Goal: Task Accomplishment & Management: Complete application form

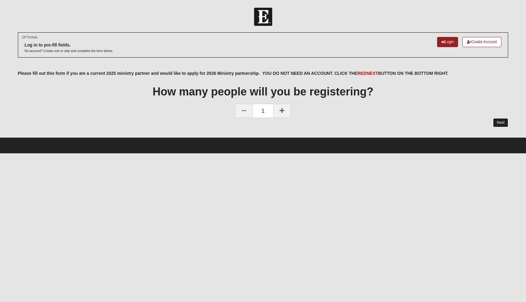
click at [497, 123] on link "Next" at bounding box center [500, 122] width 15 height 9
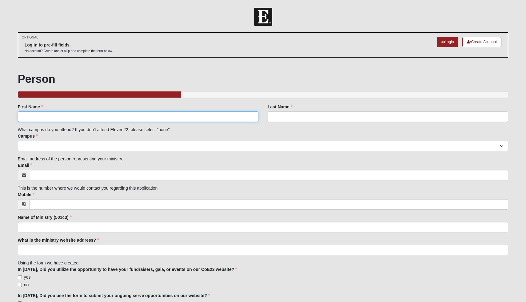
click at [240, 118] on input "First Name" at bounding box center [138, 116] width 241 height 10
type input "[PERSON_NAME]"
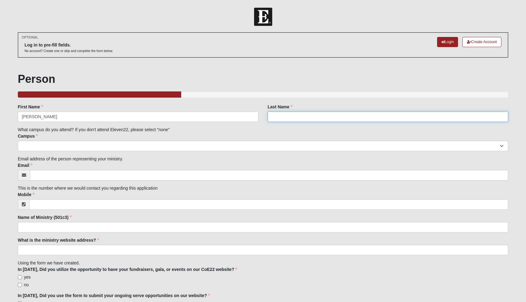
type input "[PERSON_NAME]"
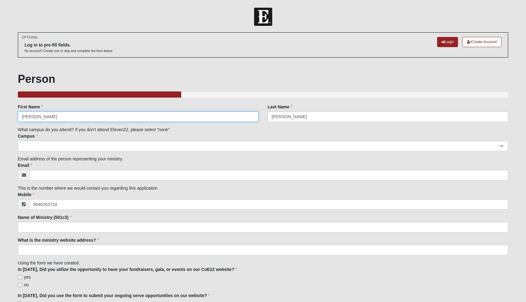
type input "[PHONE_NUMBER]"
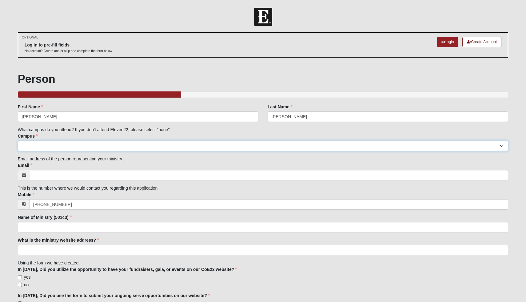
click at [39, 144] on select "Arlington Baymeadows Eleven22 Online [PERSON_NAME][GEOGRAPHIC_DATA] Jesup [GEOG…" at bounding box center [263, 146] width 491 height 10
select select "11"
click at [18, 141] on select "Arlington Baymeadows Eleven22 Online [PERSON_NAME][GEOGRAPHIC_DATA] Jesup [GEOG…" at bounding box center [263, 146] width 491 height 10
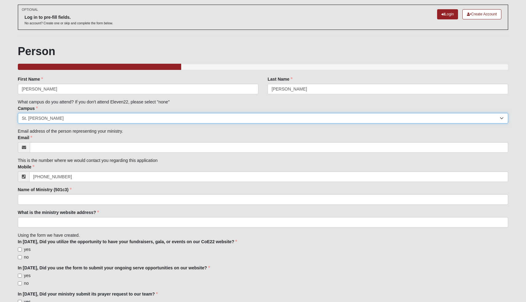
scroll to position [39, 0]
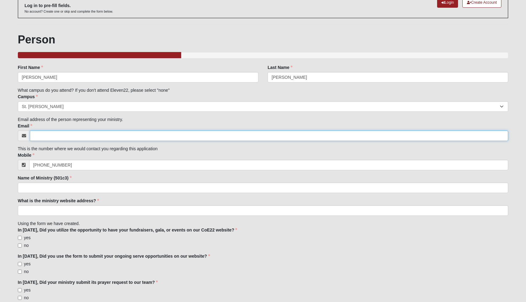
click at [94, 136] on input "Email" at bounding box center [269, 136] width 479 height 10
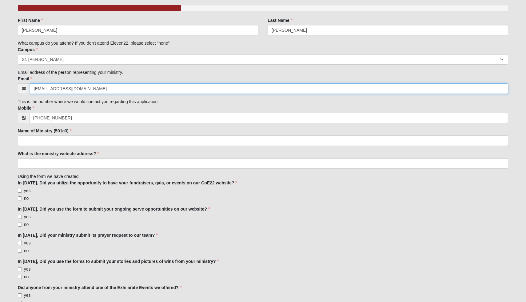
scroll to position [99, 0]
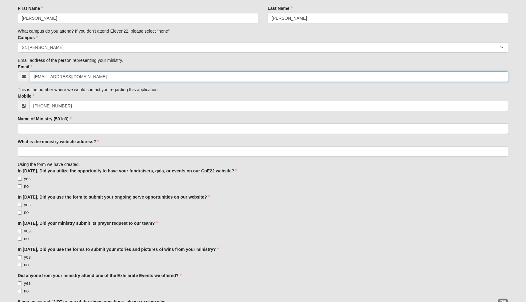
type input "[EMAIL_ADDRESS][DOMAIN_NAME]"
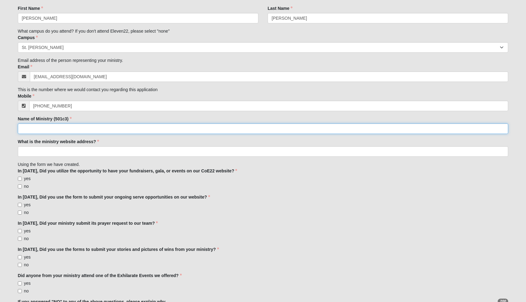
click at [92, 130] on input "Name of Ministry (501c3)" at bounding box center [263, 128] width 491 height 10
type input "Project Savior Outdoors"
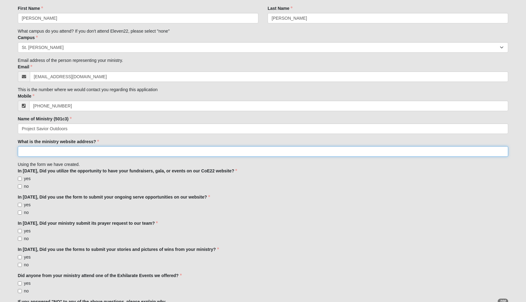
click at [74, 153] on input "What is the ministry website address?" at bounding box center [263, 151] width 491 height 10
paste input "[URL][DOMAIN_NAME]"
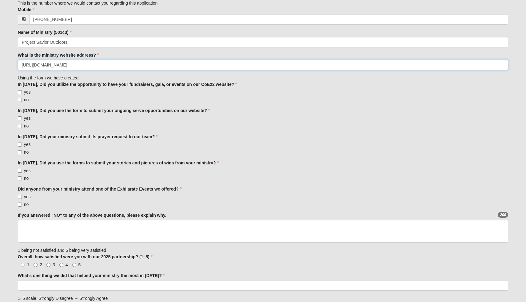
scroll to position [201, 0]
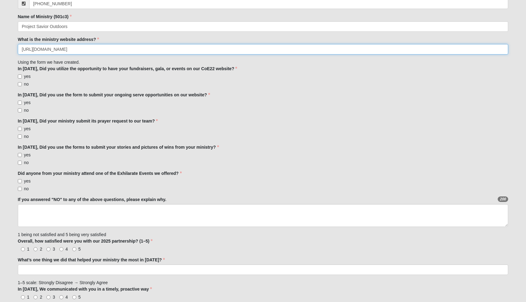
type input "[URL][DOMAIN_NAME]"
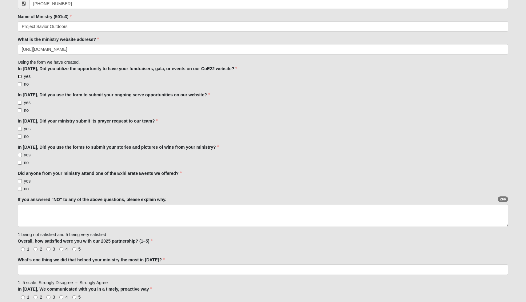
click at [21, 76] on input "yes" at bounding box center [20, 76] width 4 height 4
checkbox input "true"
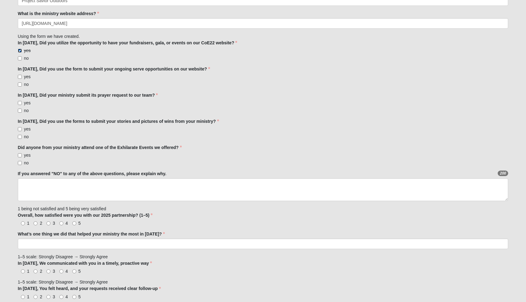
scroll to position [229, 0]
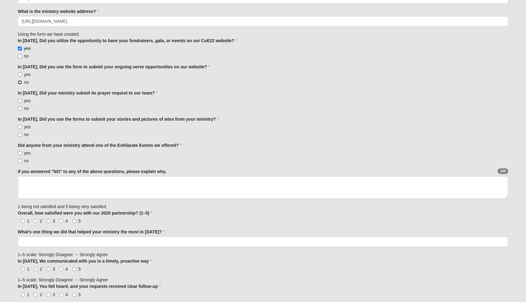
click at [21, 82] on input "no" at bounding box center [20, 82] width 4 height 4
checkbox input "true"
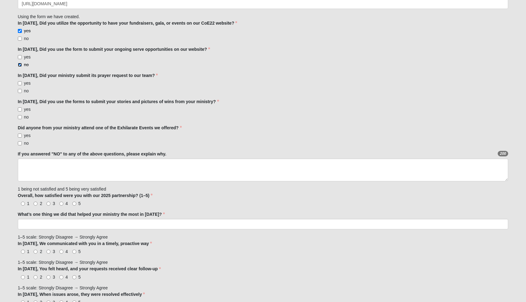
scroll to position [248, 0]
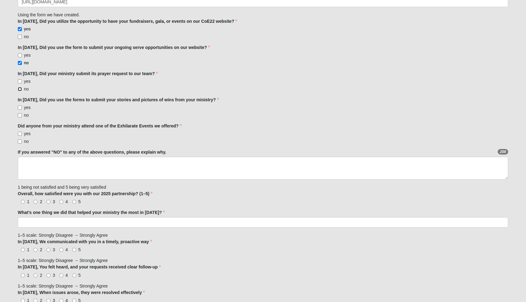
click at [21, 89] on input "no" at bounding box center [20, 89] width 4 height 4
checkbox input "true"
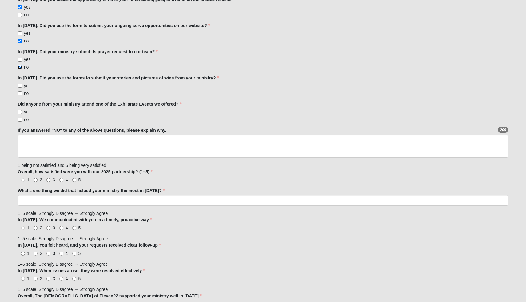
scroll to position [277, 0]
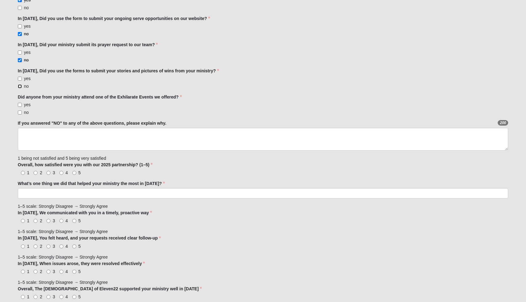
click at [20, 86] on input "no" at bounding box center [20, 86] width 4 height 4
checkbox input "true"
click at [20, 112] on input "no" at bounding box center [20, 113] width 4 height 4
checkbox input "true"
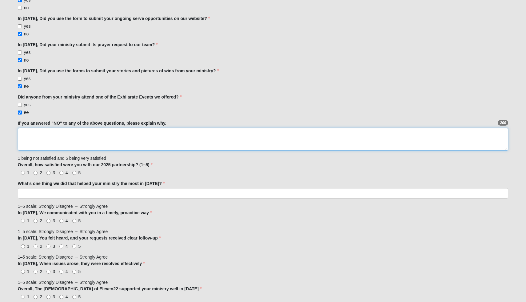
click at [29, 136] on textarea "If you answered "NO" to any of the above questions, please explain why." at bounding box center [263, 139] width 491 height 23
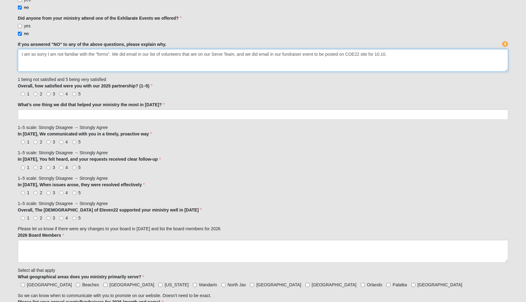
scroll to position [356, 0]
type textarea "I am so sorry I am not familiar with the "forms". We did email in our list of v…"
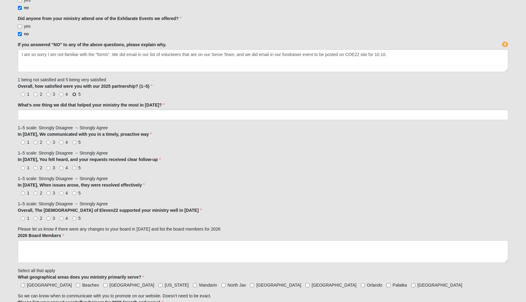
click at [74, 95] on input "5" at bounding box center [74, 94] width 4 height 4
radio input "true"
click at [66, 114] on input "What’s one thing we did that helped your ministry the most in [DATE]?" at bounding box center [263, 115] width 491 height 10
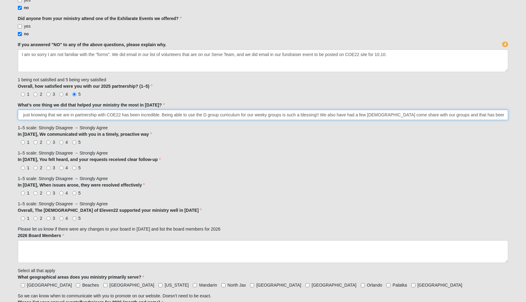
scroll to position [0, 139]
type input "We are a new partnership with COE22 so just getting started. However just knowi…"
click at [75, 142] on input "5" at bounding box center [74, 142] width 4 height 4
radio input "true"
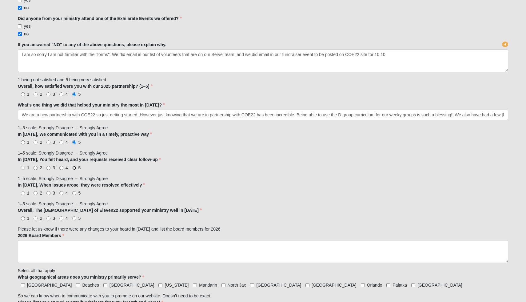
click at [74, 168] on input "5" at bounding box center [74, 168] width 4 height 4
radio input "true"
click at [74, 194] on input "5" at bounding box center [74, 193] width 4 height 4
radio input "true"
click at [74, 217] on input "5" at bounding box center [74, 218] width 4 height 4
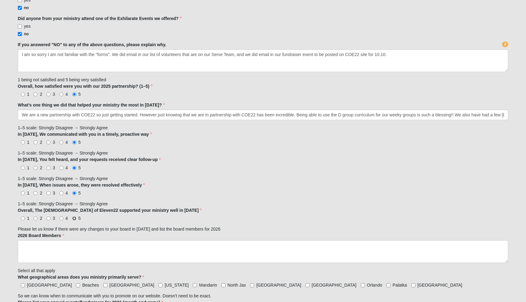
radio input "true"
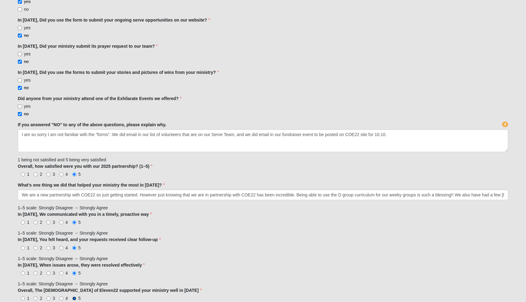
scroll to position [276, 0]
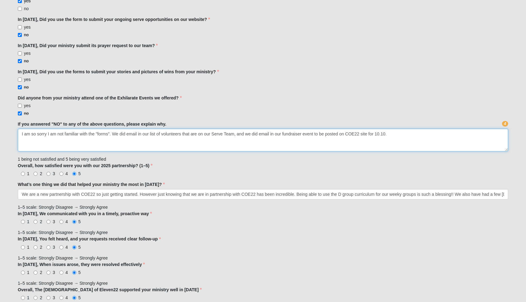
click at [142, 135] on textarea "I am so sorry I am not familiar with the "forms". We did email in our list of v…" at bounding box center [263, 140] width 491 height 23
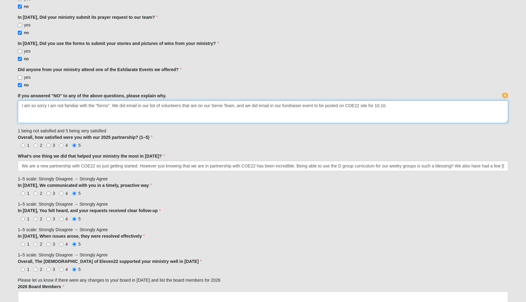
scroll to position [305, 0]
click at [391, 104] on textarea "I am so sorry I am not familiar with the "forms". We did email in our list of v…" at bounding box center [263, 111] width 491 height 23
type textarea "I am so sorry I am not familiar with the "forms". We did email in our list of v…"
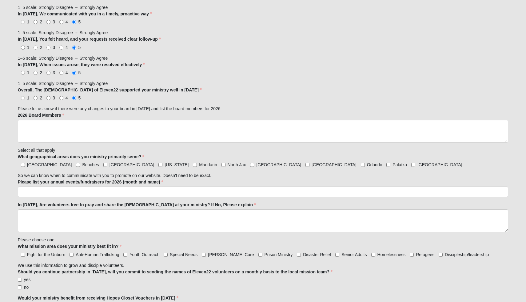
scroll to position [477, 0]
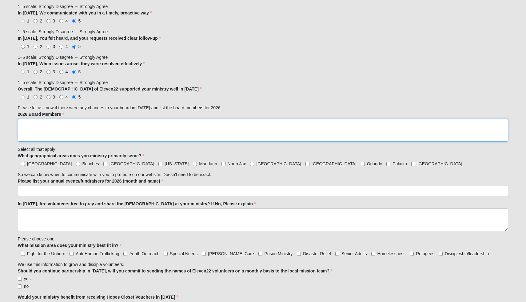
click at [46, 123] on textarea "2026 Board Members" at bounding box center [263, 130] width 491 height 23
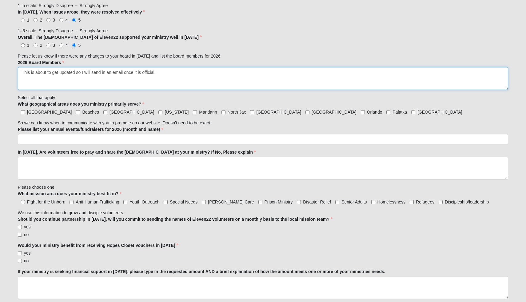
scroll to position [533, 0]
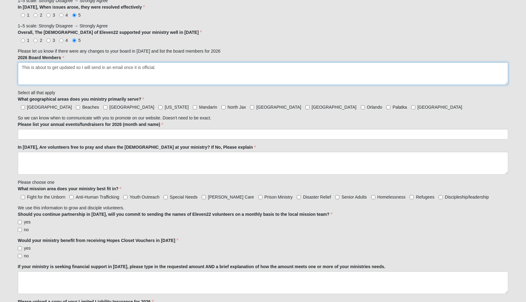
type textarea "This is about to get updated so I will send in an email once it is official."
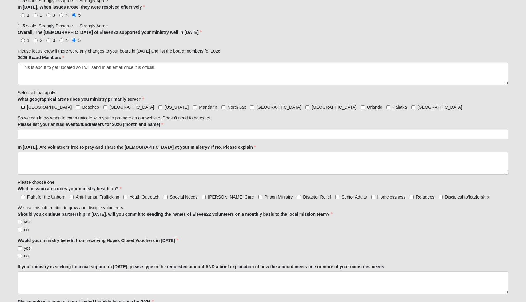
click at [22, 108] on input "[GEOGRAPHIC_DATA]" at bounding box center [23, 107] width 4 height 4
checkbox input "true"
click at [76, 107] on input "Beaches" at bounding box center [78, 107] width 4 height 4
checkbox input "true"
click at [103, 108] on input "[GEOGRAPHIC_DATA]" at bounding box center [105, 107] width 4 height 4
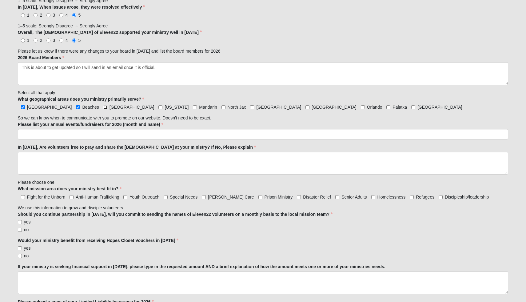
checkbox input "true"
click at [193, 107] on input "Mandarin" at bounding box center [195, 107] width 4 height 4
checkbox input "true"
click at [222, 107] on input "North Jax" at bounding box center [224, 107] width 4 height 4
checkbox input "true"
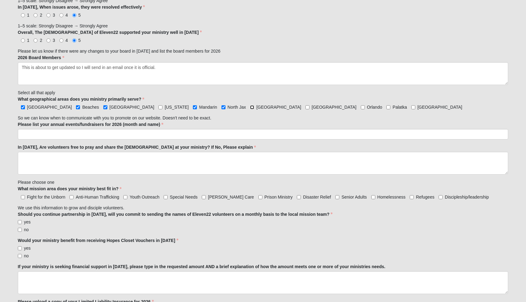
click at [250, 106] on input "[GEOGRAPHIC_DATA]" at bounding box center [252, 107] width 4 height 4
checkbox input "true"
click at [306, 107] on input "[GEOGRAPHIC_DATA]" at bounding box center [308, 107] width 4 height 4
checkbox input "true"
click at [387, 107] on input "Palatka" at bounding box center [389, 107] width 4 height 4
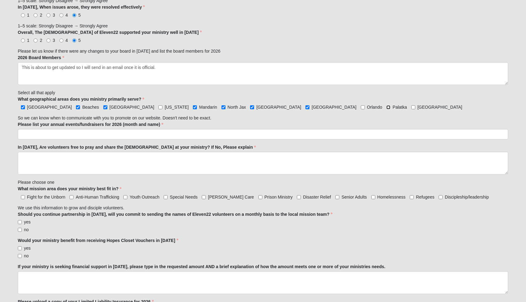
checkbox input "true"
click at [412, 107] on input "[GEOGRAPHIC_DATA]" at bounding box center [414, 107] width 4 height 4
checkbox input "true"
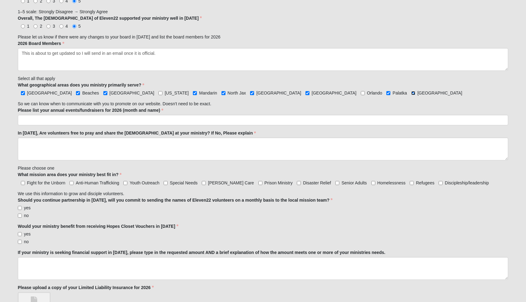
scroll to position [548, 0]
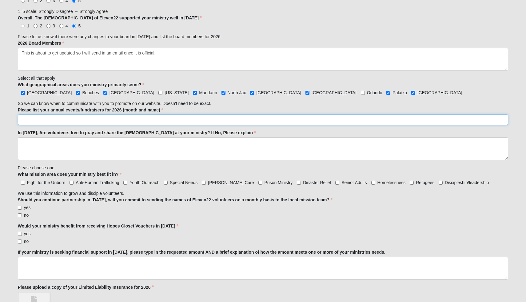
click at [143, 121] on input "Please list your annual events/fundraisers for 2026 (month and name)" at bounding box center [263, 120] width 491 height 10
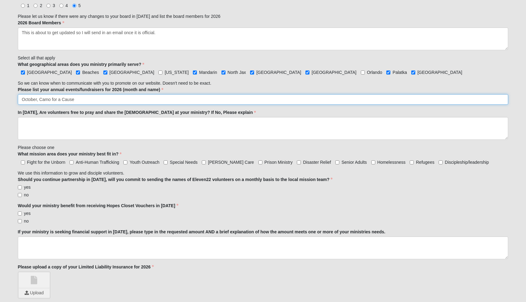
scroll to position [573, 0]
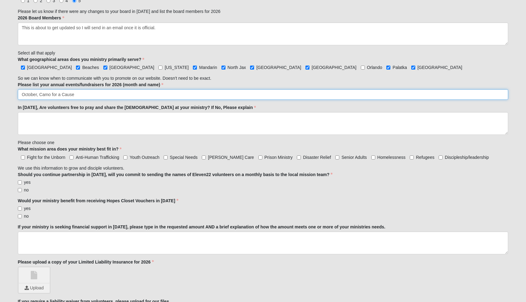
type input "October, Camo for a Cause"
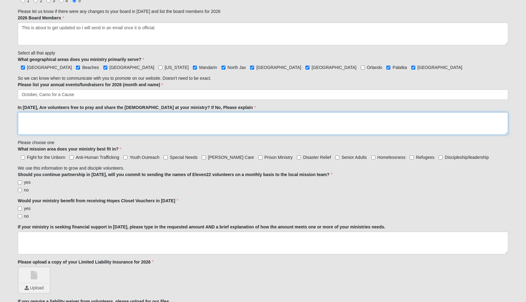
click at [144, 123] on textarea "In [DATE], Are volunteers free to pray and share the [DEMOGRAPHIC_DATA] at your…" at bounding box center [263, 123] width 491 height 23
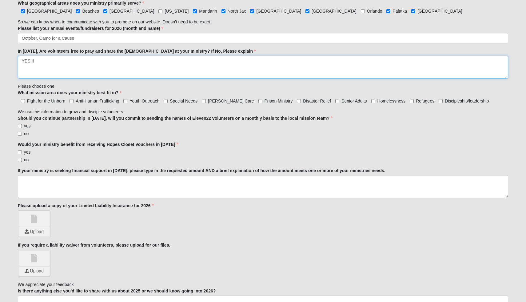
scroll to position [630, 0]
type textarea "YES!!!"
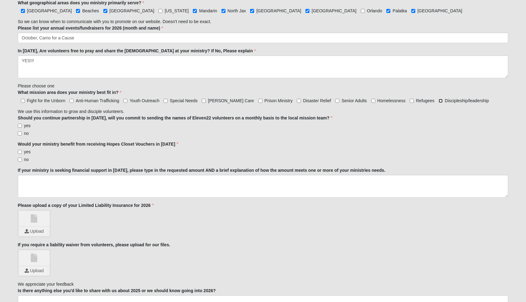
click at [439, 102] on input "Discipleship/leadership" at bounding box center [441, 101] width 4 height 4
checkbox input "true"
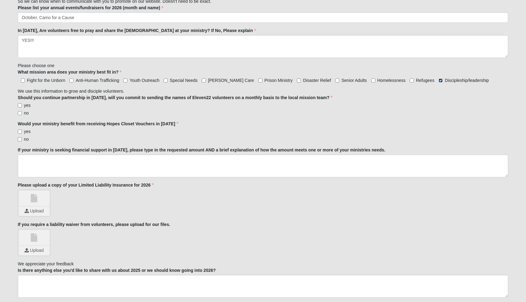
scroll to position [653, 0]
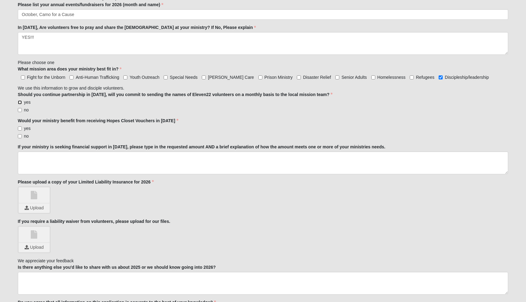
click at [20, 100] on input "yes" at bounding box center [20, 102] width 4 height 4
checkbox input "true"
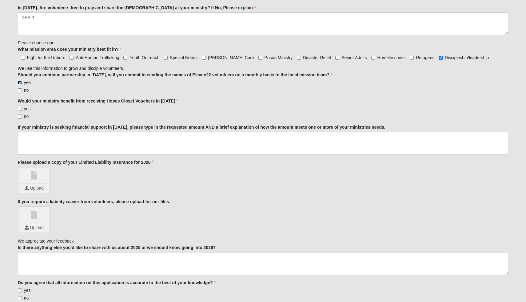
scroll to position [676, 0]
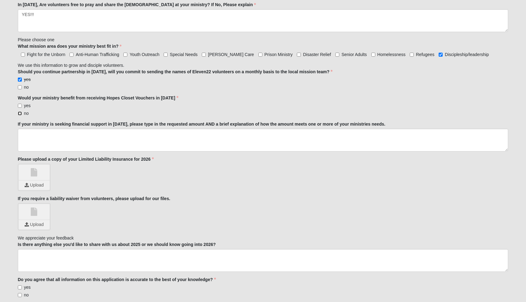
click at [20, 113] on input "no" at bounding box center [20, 113] width 4 height 4
checkbox input "true"
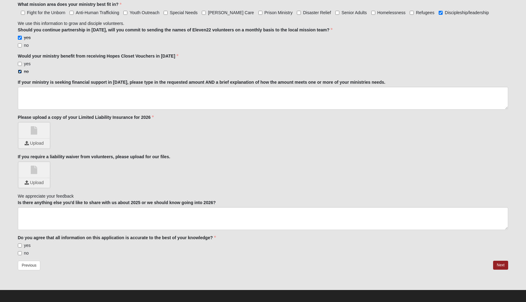
scroll to position [720, 0]
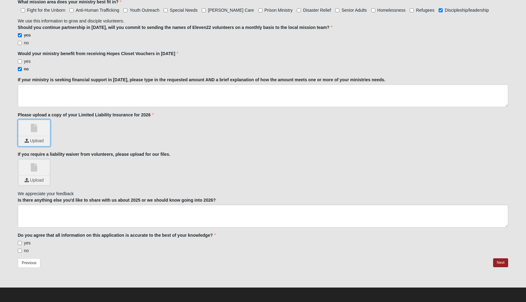
click at [42, 139] on input "file" at bounding box center [34, 140] width 31 height 9
click at [39, 133] on link at bounding box center [34, 127] width 31 height 15
click at [38, 140] on input "file" at bounding box center [34, 140] width 31 height 9
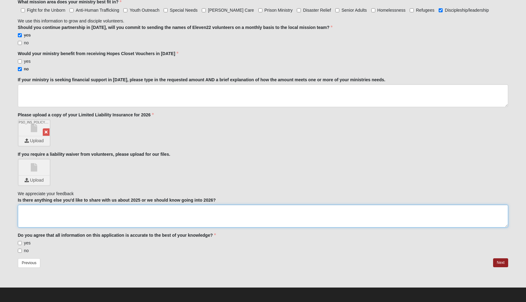
click at [184, 222] on textarea "Is there anything else you'd like to share with us about 2025 or we should know…" at bounding box center [263, 216] width 491 height 23
type textarea "We are so excited for 2026 and grateful for the partnership with 1122."
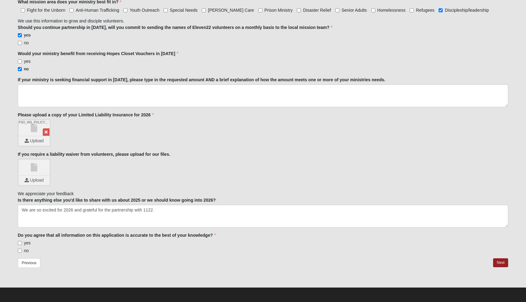
click at [21, 243] on input "yes" at bounding box center [20, 243] width 4 height 4
checkbox input "true"
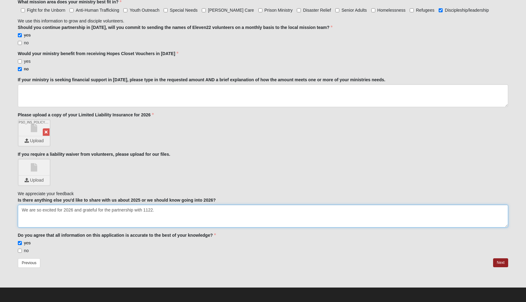
click at [171, 208] on textarea "We are so excited for 2026 and grateful for the partnership with 1122." at bounding box center [263, 216] width 491 height 23
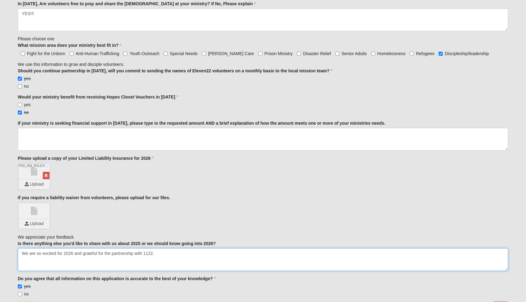
scroll to position [722, 0]
